Goal: Obtain resource: Download file/media

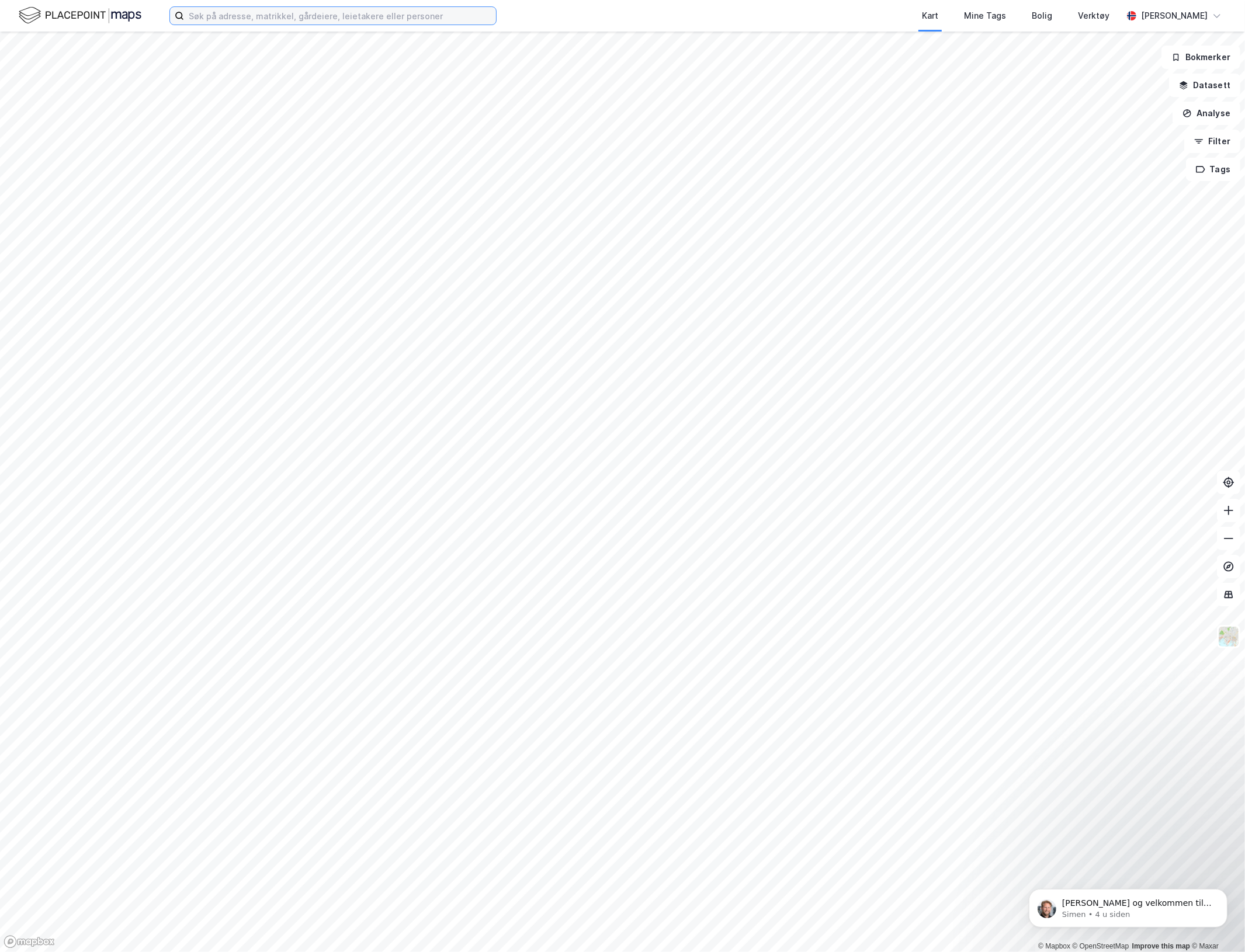
click at [307, 10] on input at bounding box center [340, 15] width 312 height 18
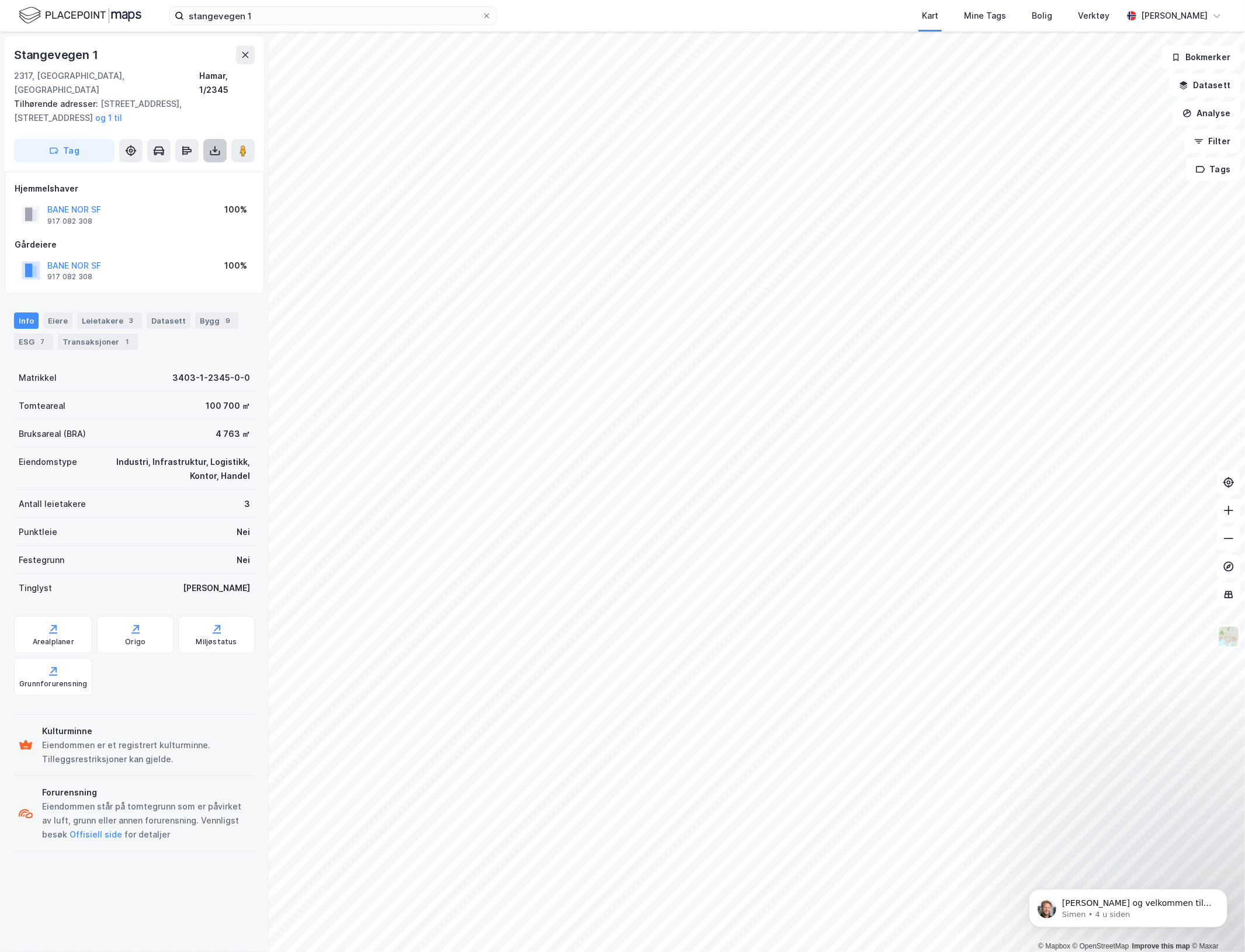
click at [204, 139] on button at bounding box center [215, 150] width 23 height 23
click at [182, 170] on div "Last ned grunnbok" at bounding box center [157, 174] width 68 height 9
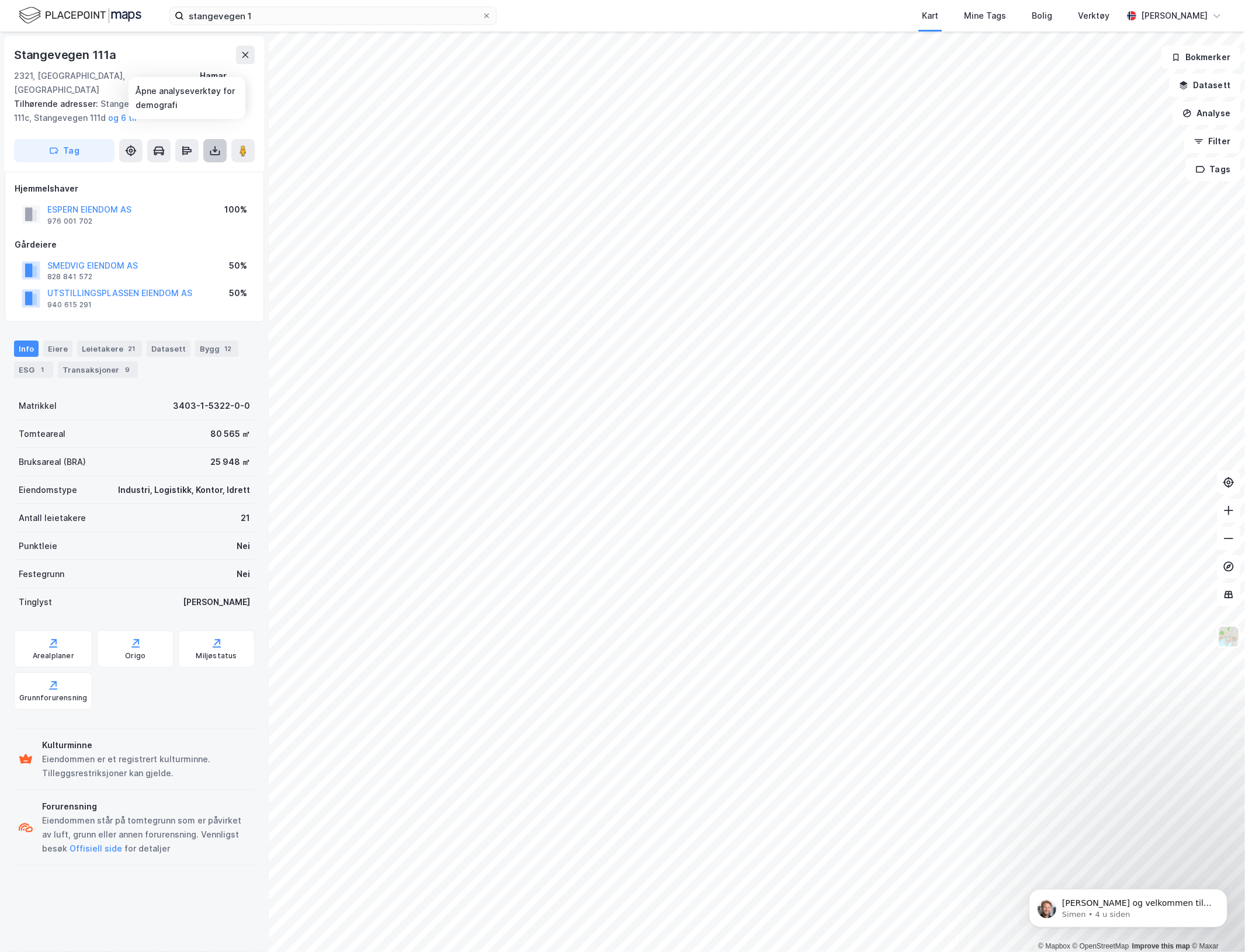
click at [207, 139] on button at bounding box center [215, 150] width 23 height 23
click at [190, 170] on div "Last ned grunnbok" at bounding box center [157, 174] width 68 height 9
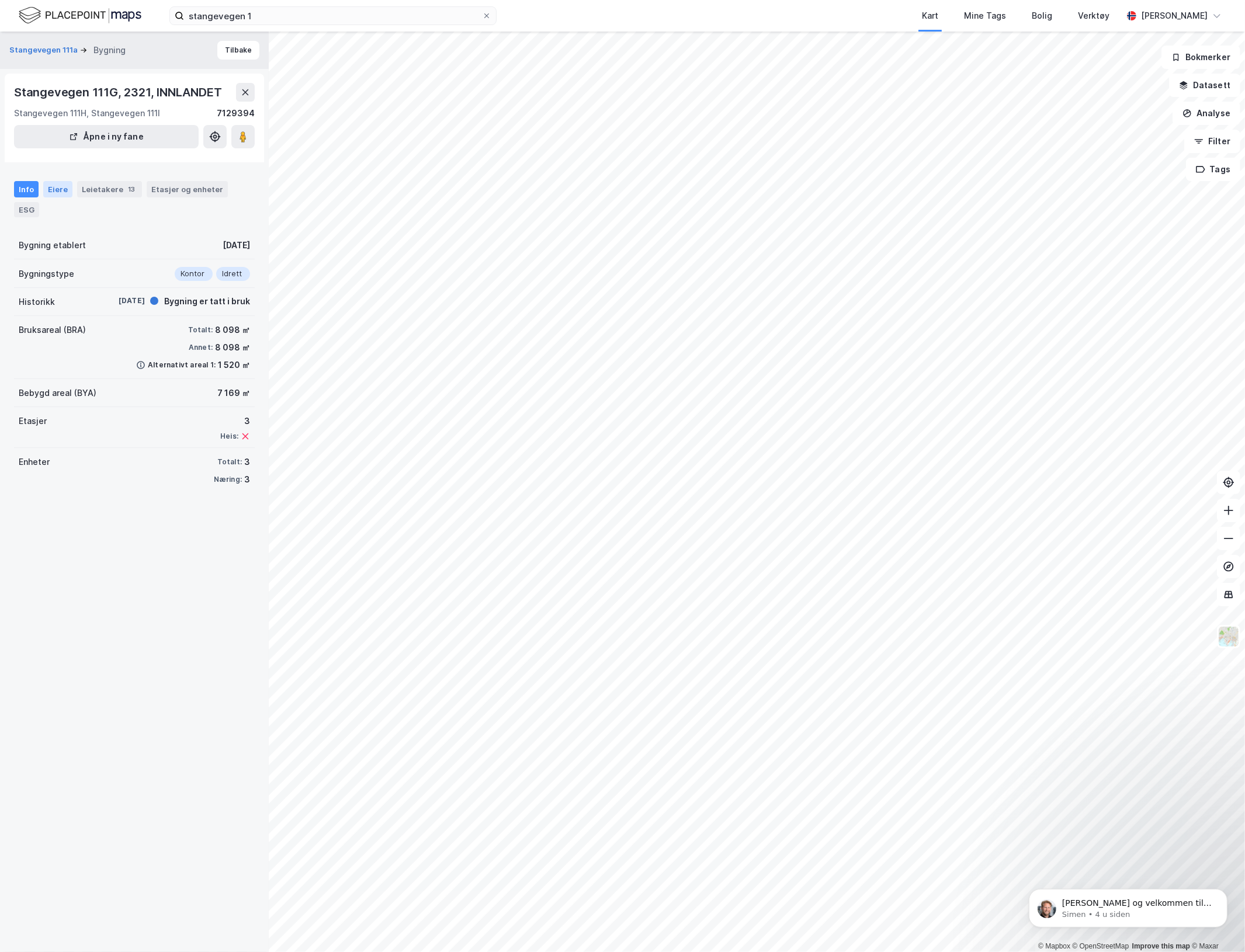
click at [57, 190] on div "Eiere" at bounding box center [58, 189] width 29 height 16
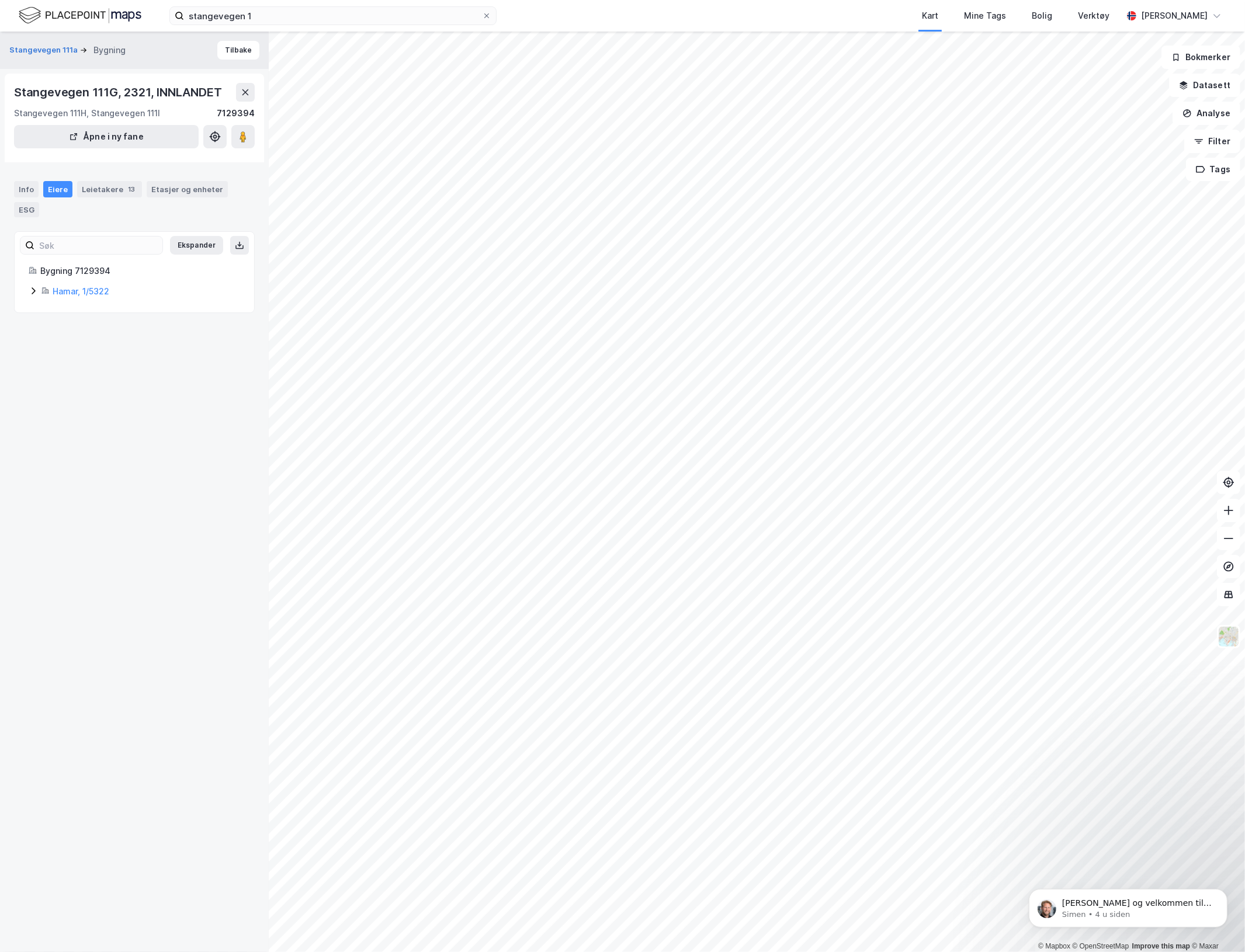
click at [35, 293] on icon at bounding box center [33, 291] width 9 height 9
click at [109, 182] on div "Leietakere 8" at bounding box center [109, 189] width 65 height 16
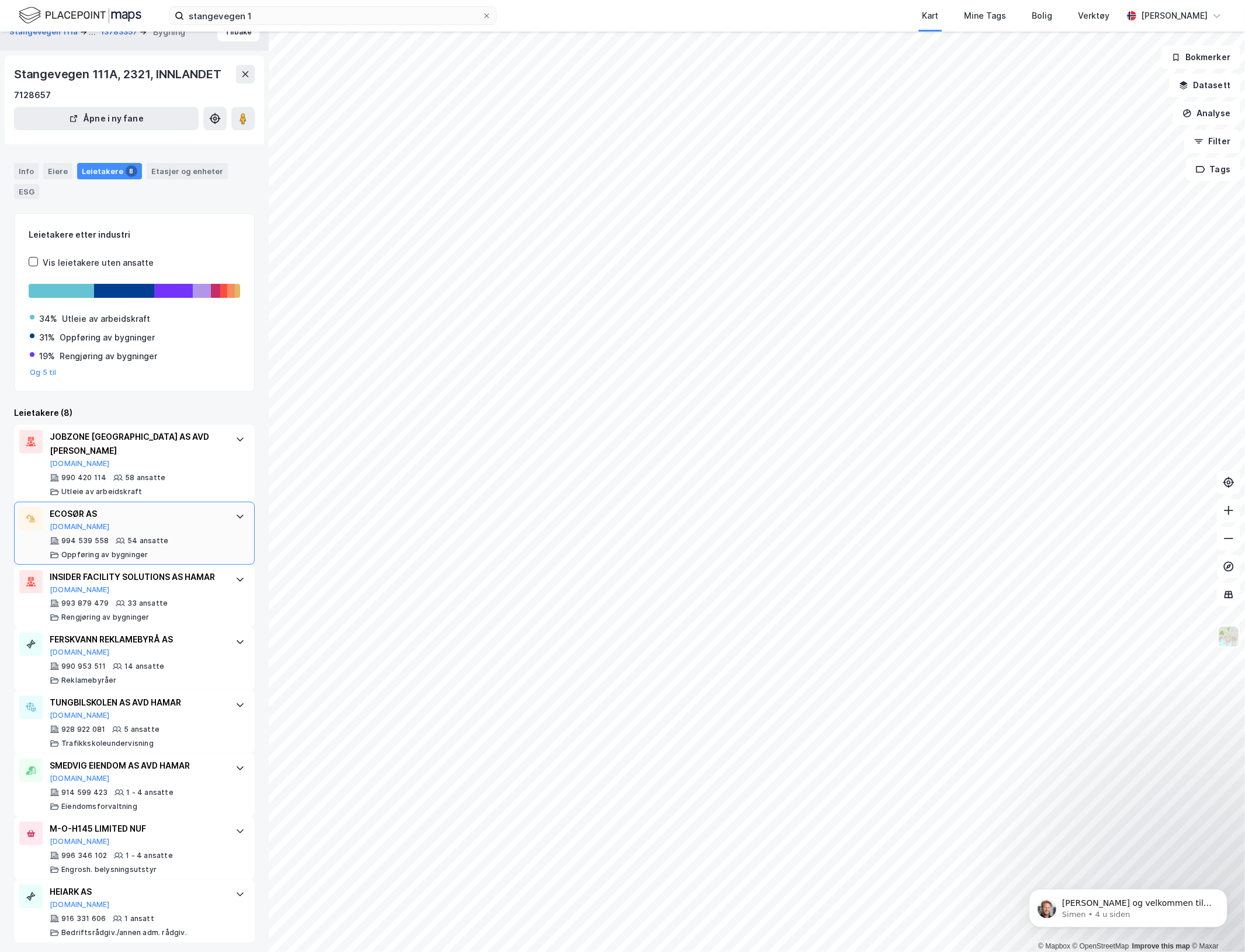
scroll to position [23, 0]
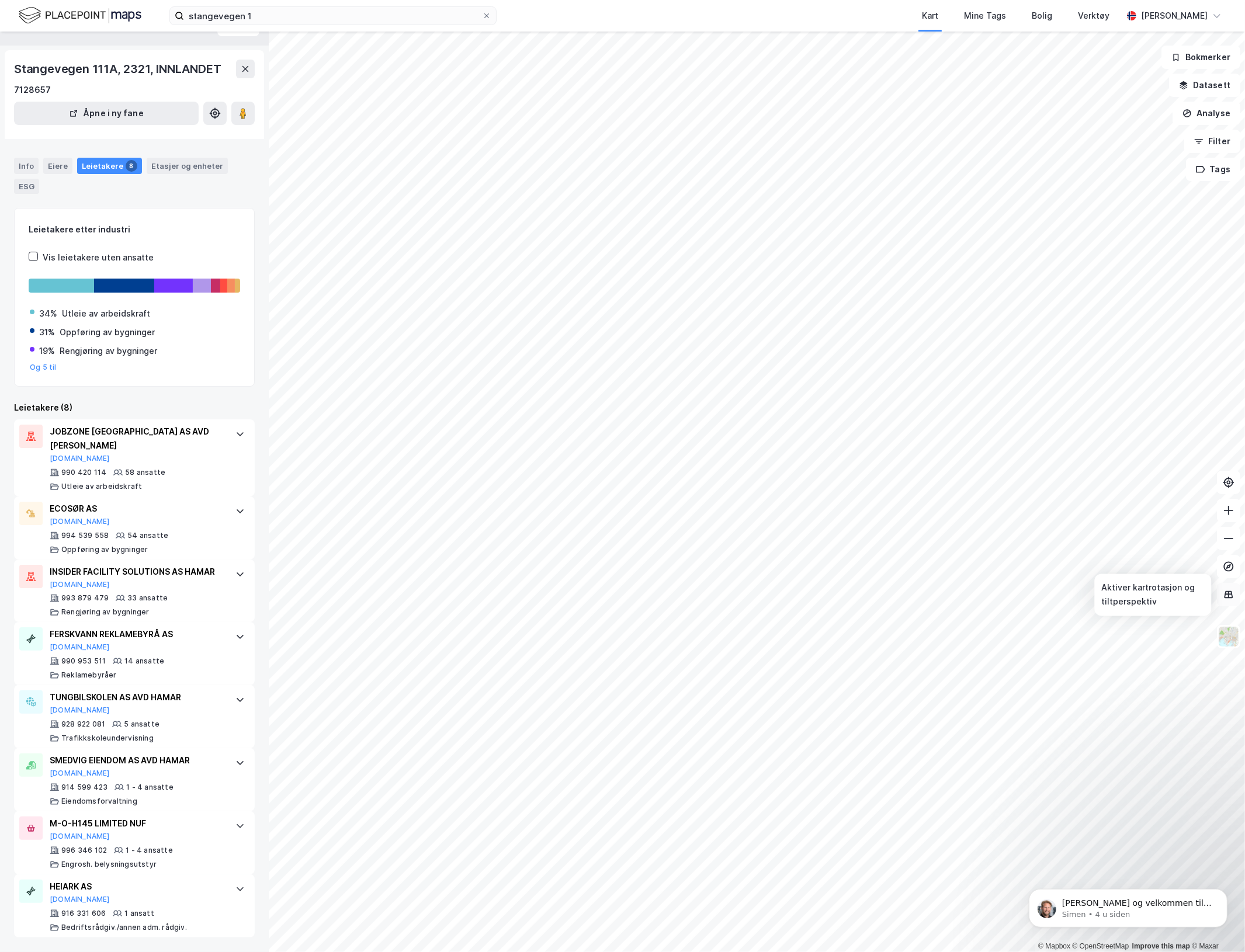
click at [1237, 600] on div "© Mapbox © OpenStreetMap Improve this map © [PERSON_NAME] 111a ... 13783357 Byg…" at bounding box center [622, 492] width 1245 height 920
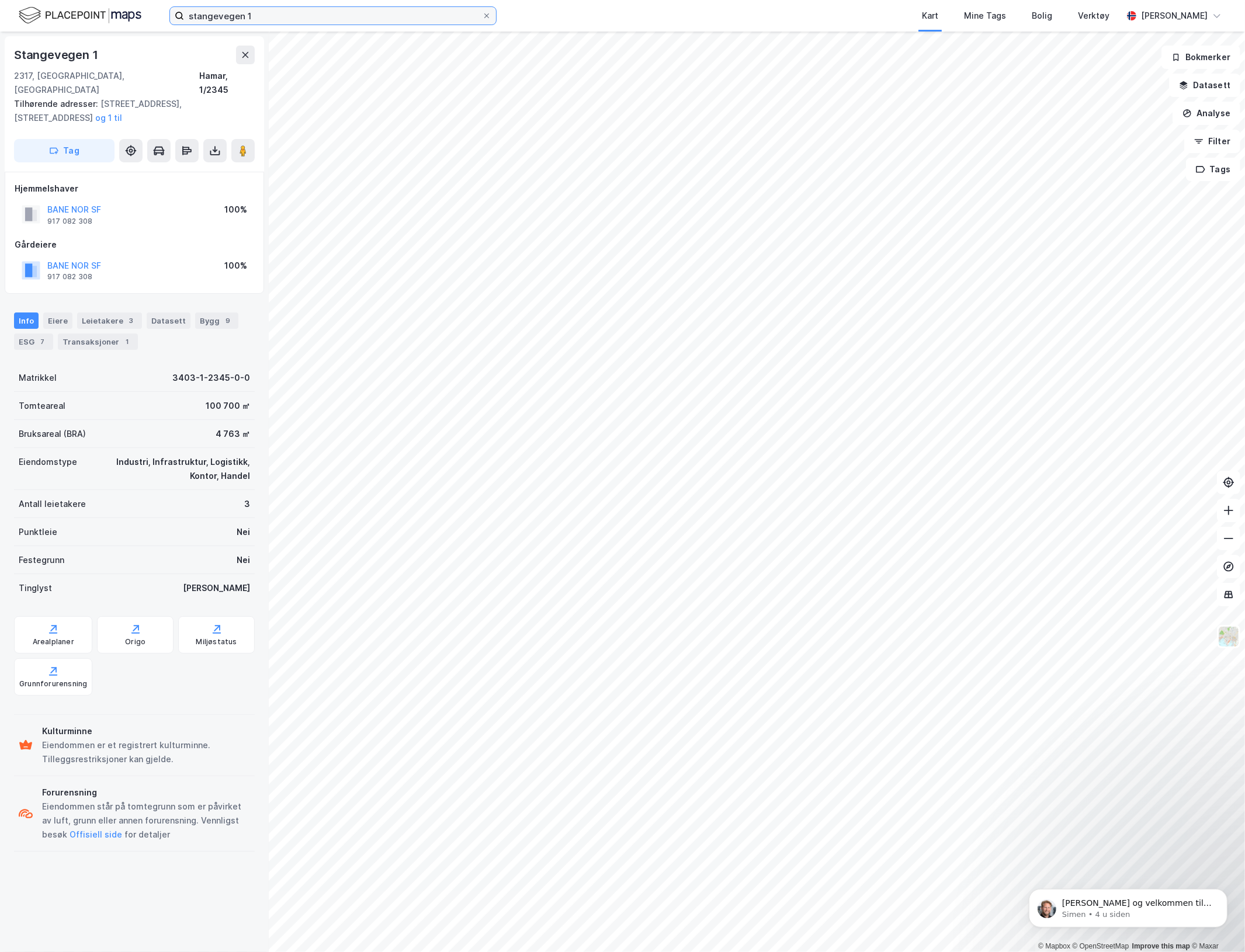
click at [0, 0] on html "stangevegen 1 Kart Mine Tags Bolig Verktøy [PERSON_NAME] © Mapbox © OpenStreetM…" at bounding box center [622, 476] width 1245 height 952
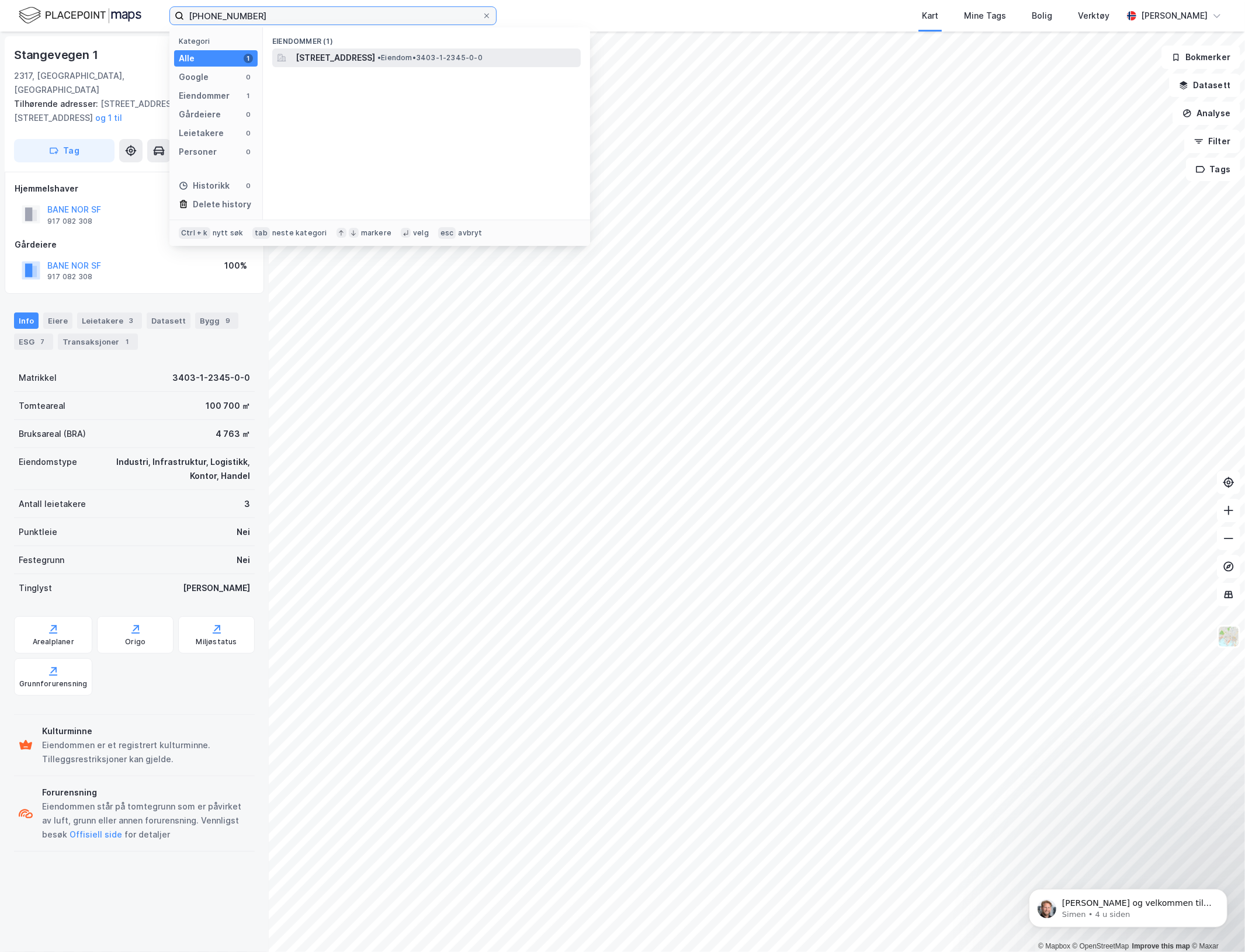
type input "[PHONE_NUMBER]"
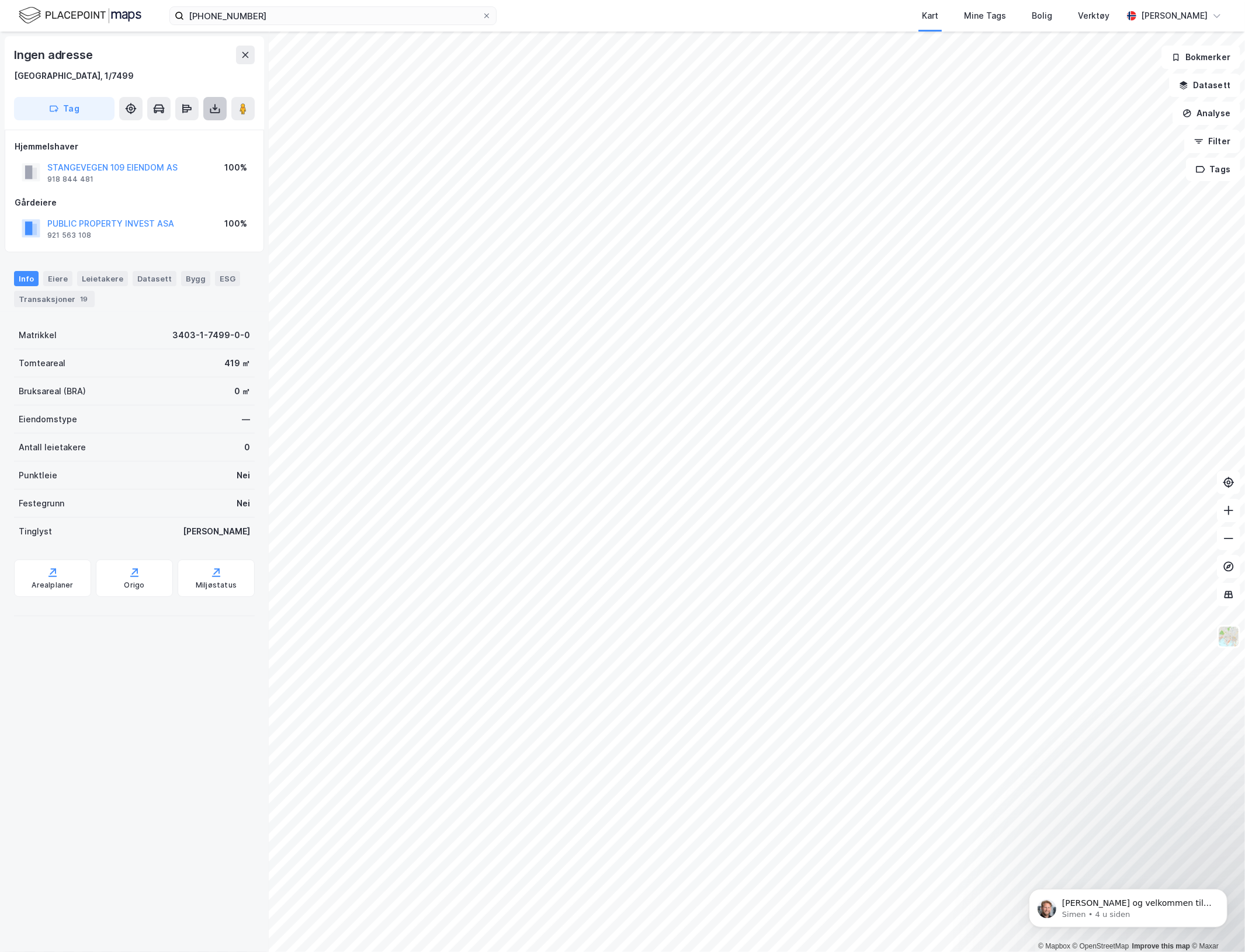
click at [206, 111] on button at bounding box center [215, 109] width 23 height 23
click at [180, 126] on div "Last ned grunnbok" at bounding box center [164, 132] width 124 height 19
click at [1244, 452] on html "[PHONE_NUMBER] Kart Mine Tags Bolig Verktøy [PERSON_NAME] © Mapbox © OpenStreet…" at bounding box center [622, 476] width 1245 height 952
